Goal: Task Accomplishment & Management: Manage account settings

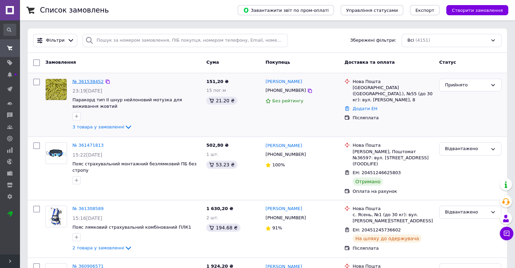
click at [88, 81] on link "№ 361538452" at bounding box center [88, 81] width 31 height 5
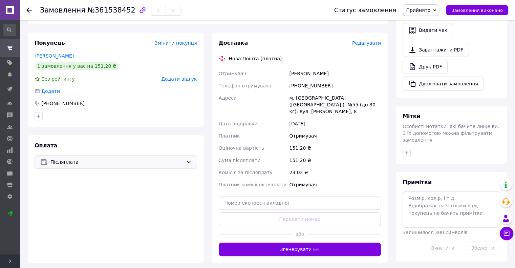
scroll to position [230, 0]
click at [39, 117] on icon "button" at bounding box center [38, 115] width 5 height 5
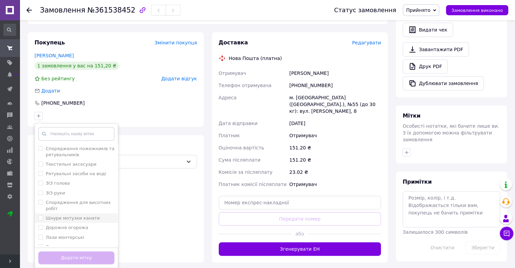
click at [41, 221] on label "Шнури мотузки канати" at bounding box center [69, 218] width 62 height 6
click at [41, 220] on input "Шнури мотузки канати" at bounding box center [40, 218] width 4 height 4
click at [40, 219] on input "Шнури мотузки канати" at bounding box center [40, 218] width 4 height 4
checkbox input "true"
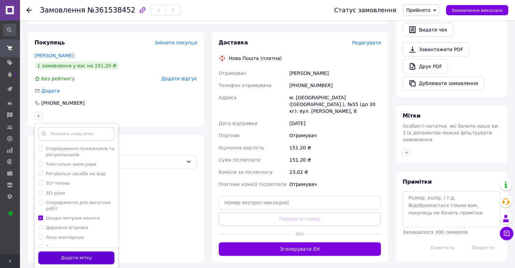
click at [66, 257] on button "Додати мітку" at bounding box center [76, 257] width 76 height 13
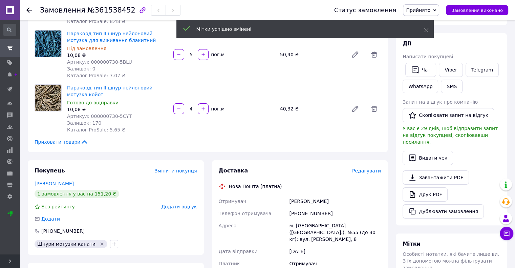
scroll to position [102, 0]
click at [450, 66] on link "Viber" at bounding box center [451, 70] width 24 height 14
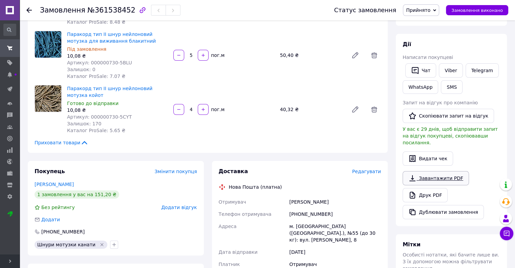
click at [444, 171] on link "Завантажити PDF" at bounding box center [436, 178] width 66 height 14
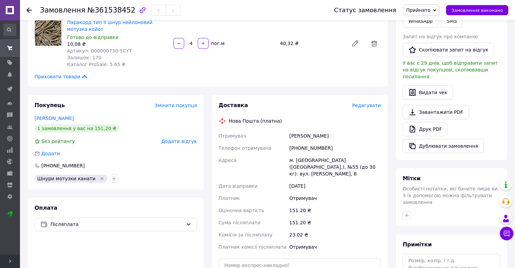
scroll to position [169, 0]
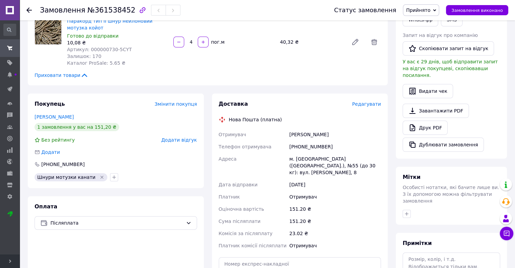
click at [304, 135] on div "[PERSON_NAME]" at bounding box center [335, 134] width 95 height 12
copy div "[PERSON_NAME]"
click at [301, 158] on div "м. [GEOGRAPHIC_DATA] ([GEOGRAPHIC_DATA].), №55 (до 30 кг): вул. [PERSON_NAME], 8" at bounding box center [335, 166] width 95 height 26
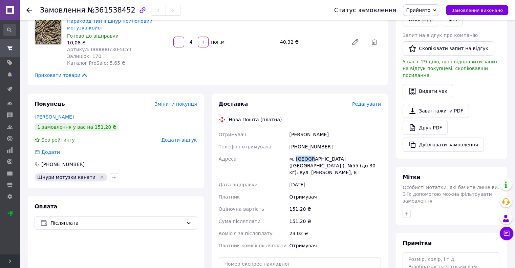
click at [301, 158] on div "м. [GEOGRAPHIC_DATA] ([GEOGRAPHIC_DATA].), №55 (до 30 кг): вул. [PERSON_NAME], 8" at bounding box center [335, 166] width 95 height 26
copy div "м. [GEOGRAPHIC_DATA] ([GEOGRAPHIC_DATA].), №55 (до 30 кг): вул. [PERSON_NAME], 8"
click at [313, 146] on div "[PHONE_NUMBER]" at bounding box center [335, 147] width 95 height 12
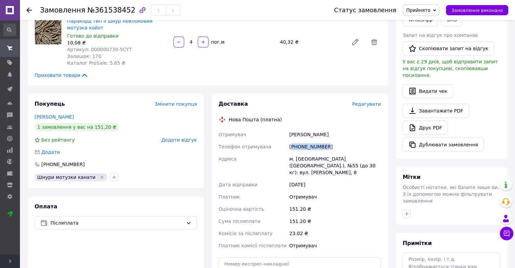
click at [313, 146] on div "[PHONE_NUMBER]" at bounding box center [335, 147] width 95 height 12
copy div "380954128029"
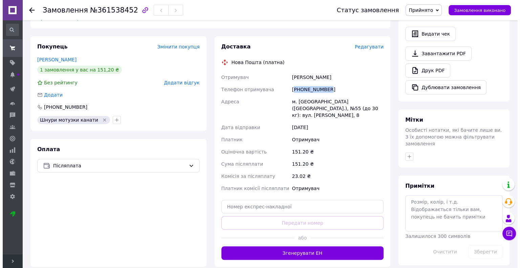
scroll to position [225, 0]
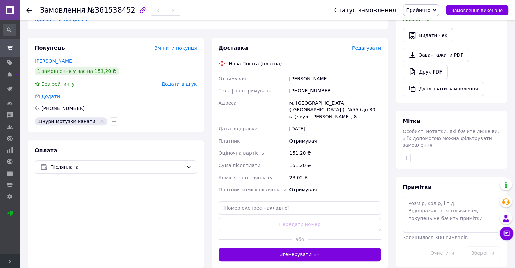
click at [373, 48] on span "Редагувати" at bounding box center [366, 47] width 29 height 5
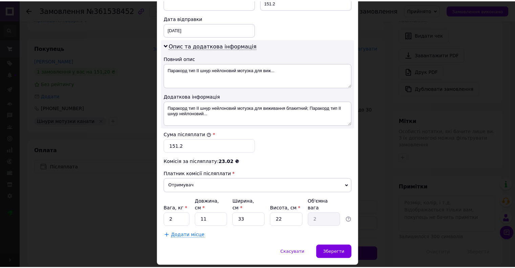
scroll to position [317, 0]
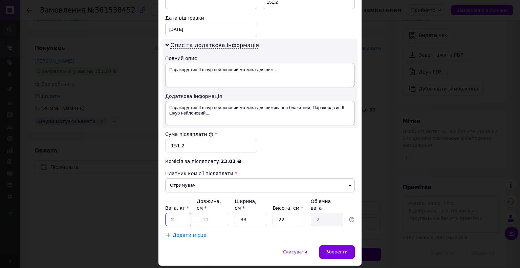
click at [179, 213] on input "2" at bounding box center [178, 220] width 26 height 14
type input "0.1"
type input "2"
type input "0.36"
type input "23"
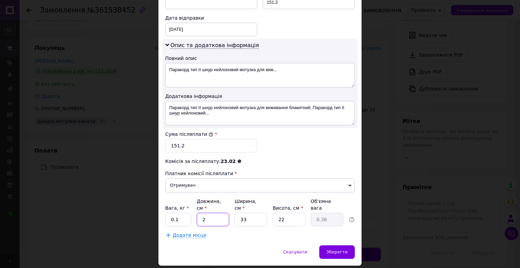
type input "4.17"
type input "23"
type input "1"
type input "0.13"
type input "17"
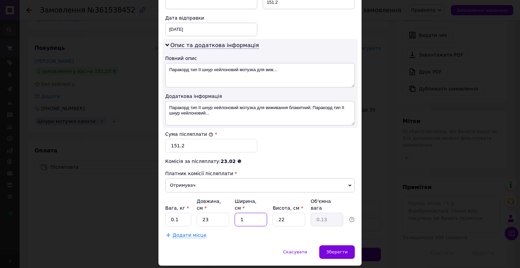
type input "2.15"
type input "17"
type input "2"
type input "0.2"
type input "2"
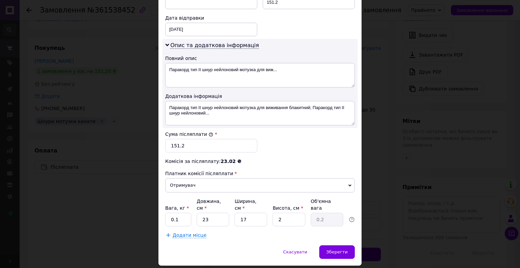
click at [257, 232] on div "Додати місце" at bounding box center [260, 235] width 190 height 7
click at [344, 249] on span "Зберегти" at bounding box center [337, 251] width 21 height 5
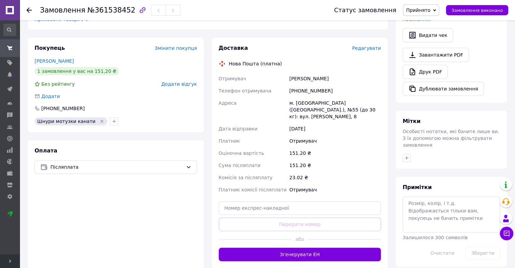
click at [344, 248] on button "Згенерувати ЕН" at bounding box center [300, 255] width 163 height 14
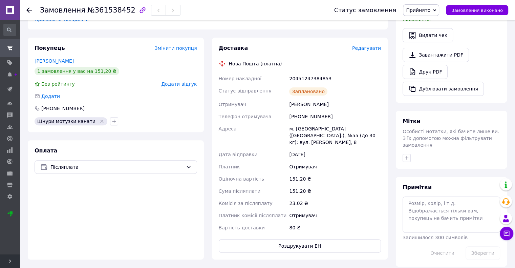
click at [312, 76] on div "20451247384853" at bounding box center [335, 79] width 95 height 12
copy div "20451247384853"
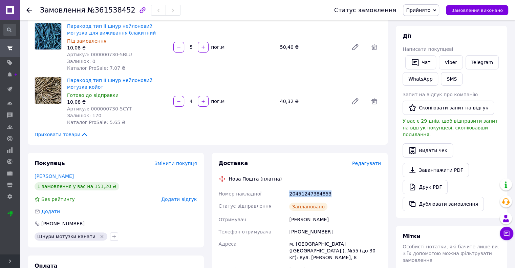
scroll to position [108, 0]
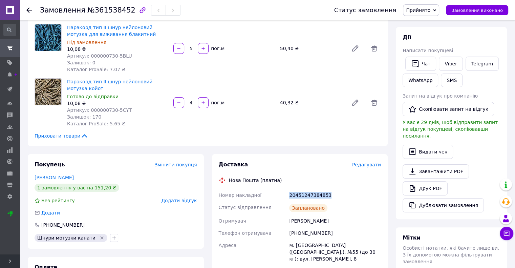
click at [431, 8] on span "Прийнято" at bounding box center [418, 9] width 24 height 5
click at [428, 54] on li "Відвантажено" at bounding box center [424, 54] width 40 height 10
